Goal: Check status

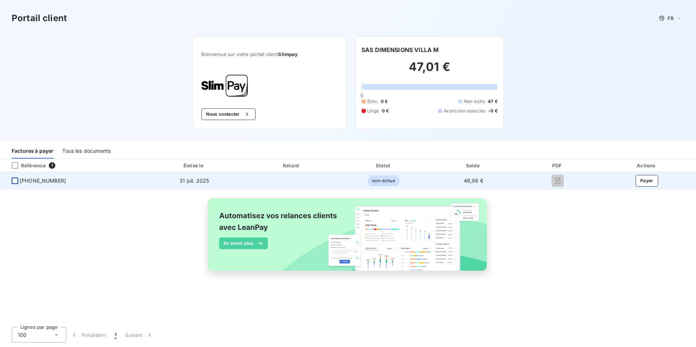
click at [15, 180] on div at bounding box center [15, 181] width 7 height 7
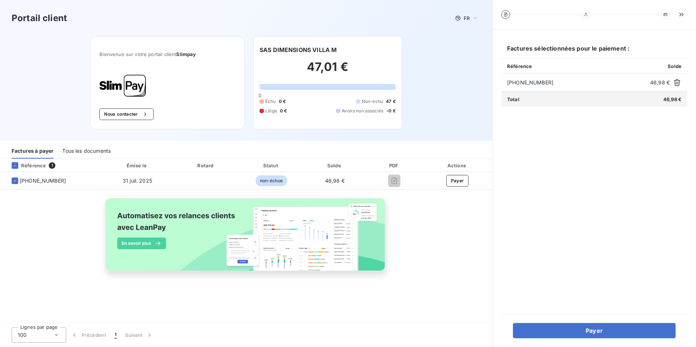
click at [441, 256] on div "Référence 1 Émise le Retard Statut Solde PDF Actions [PHONE_NUMBER] [DATE] non-…" at bounding box center [246, 223] width 492 height 129
click at [470, 60] on div "Portail client FR Bienvenue sur votre portail client Slimpay . Nous contacter S…" at bounding box center [246, 70] width 492 height 141
click at [411, 232] on div "Référence 1 Émise le Retard Statut Solde PDF Actions [PHONE_NUMBER] [DATE] non-…" at bounding box center [246, 223] width 492 height 129
click at [682, 15] on icon "button" at bounding box center [681, 14] width 7 height 7
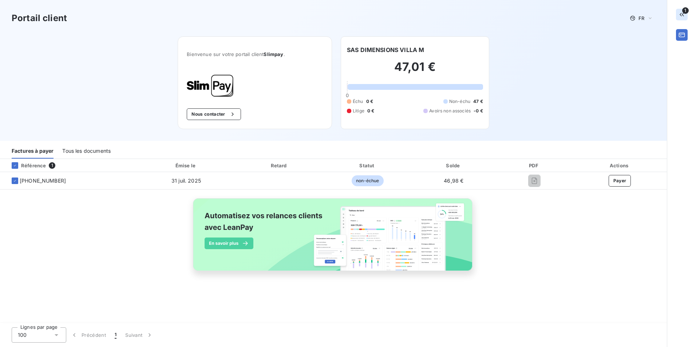
click at [35, 166] on div "Référence" at bounding box center [26, 165] width 40 height 7
click at [31, 166] on div "Référence" at bounding box center [26, 165] width 40 height 7
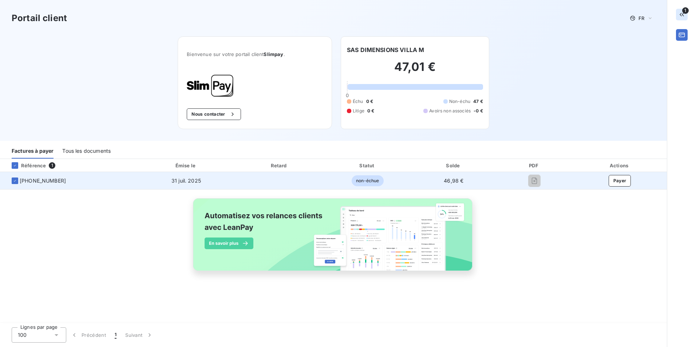
click at [42, 182] on span "[PHONE_NUMBER]" at bounding box center [43, 180] width 46 height 7
click at [13, 185] on td "[PHONE_NUMBER]" at bounding box center [69, 180] width 138 height 17
click at [14, 180] on icon at bounding box center [15, 181] width 4 height 4
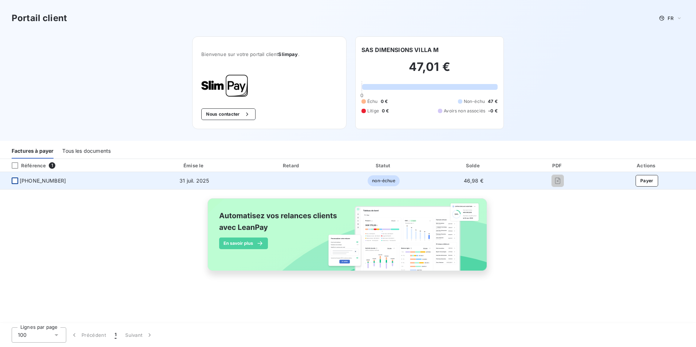
click at [15, 169] on th "Référence 1" at bounding box center [71, 165] width 143 height 13
click at [16, 166] on div at bounding box center [15, 165] width 7 height 7
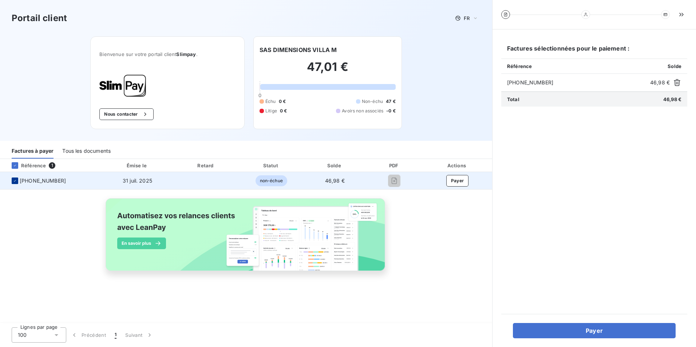
click at [15, 181] on icon at bounding box center [15, 181] width 4 height 4
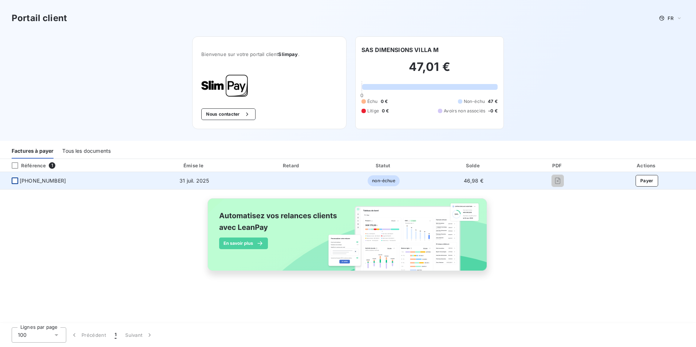
click at [425, 244] on img at bounding box center [348, 239] width 294 height 90
